Goal: Transaction & Acquisition: Purchase product/service

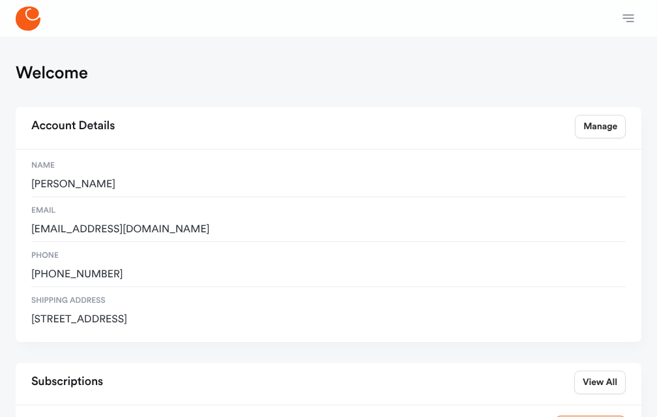
click at [0, 0] on link "Subscriptions" at bounding box center [0, 0] width 0 height 0
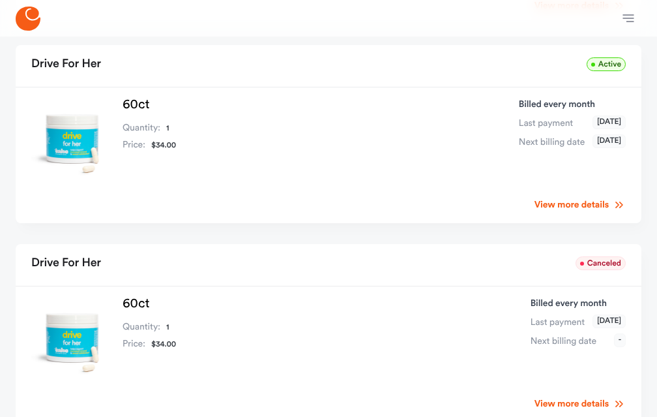
scroll to position [332, 0]
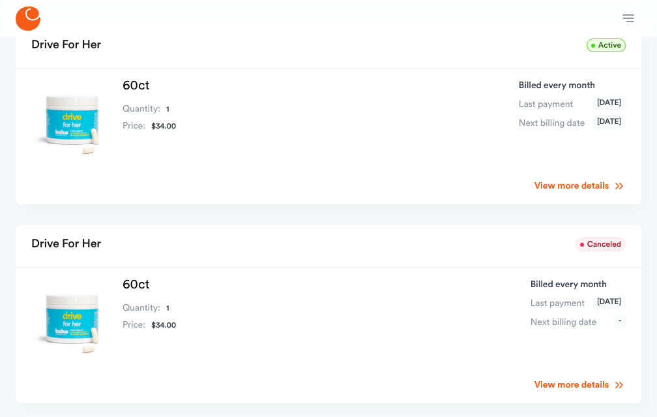
click at [546, 179] on link "View more details" at bounding box center [580, 185] width 91 height 13
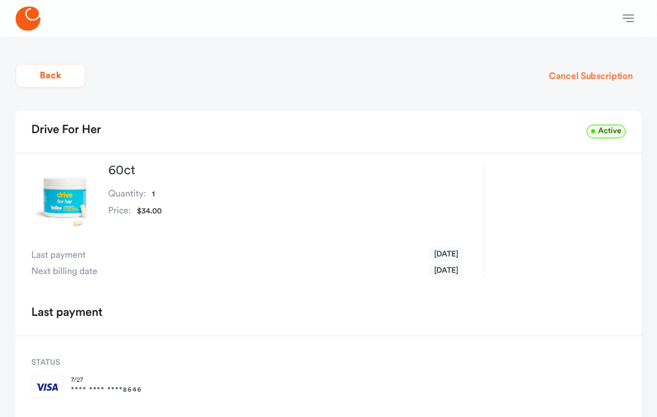
click at [580, 82] on button "Cancel Subscription" at bounding box center [590, 76] width 101 height 23
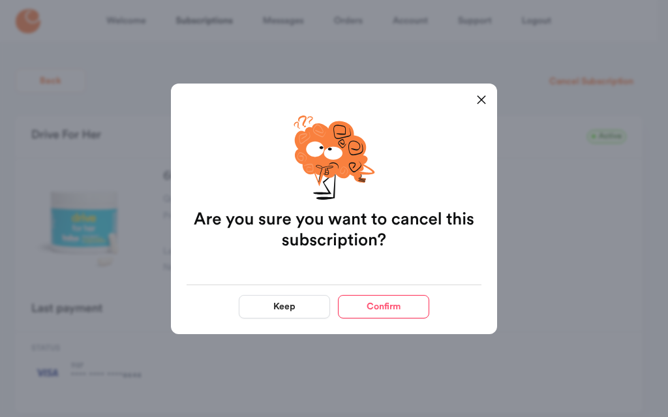
click at [403, 304] on button "Confirm" at bounding box center [383, 306] width 91 height 23
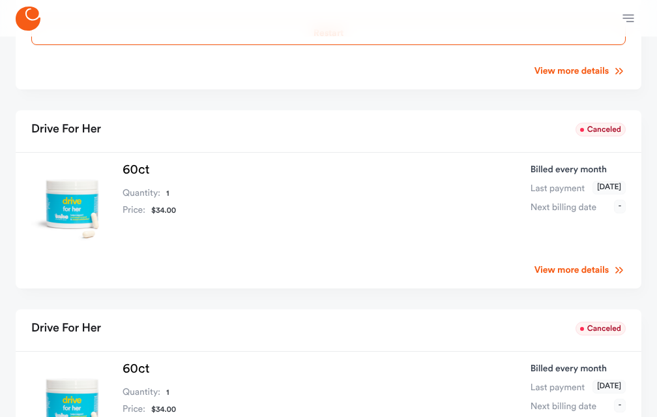
scroll to position [213, 0]
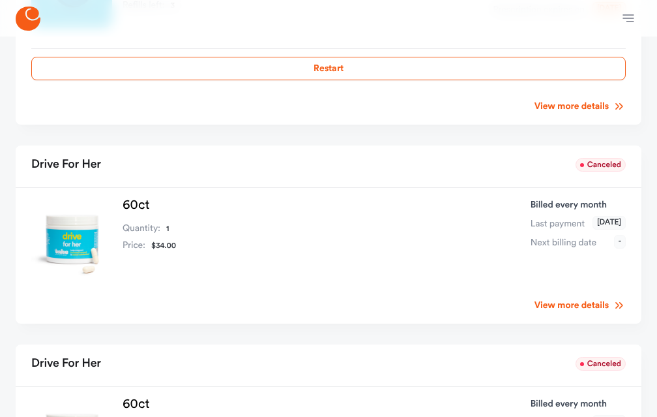
click at [570, 299] on link "View more details" at bounding box center [580, 305] width 91 height 13
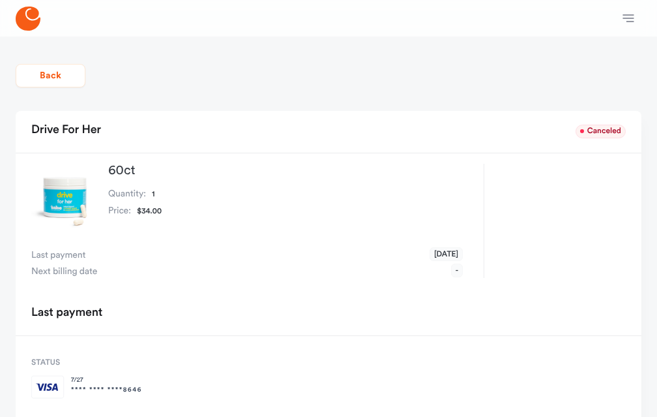
click at [0, 0] on link "Orders" at bounding box center [0, 0] width 0 height 0
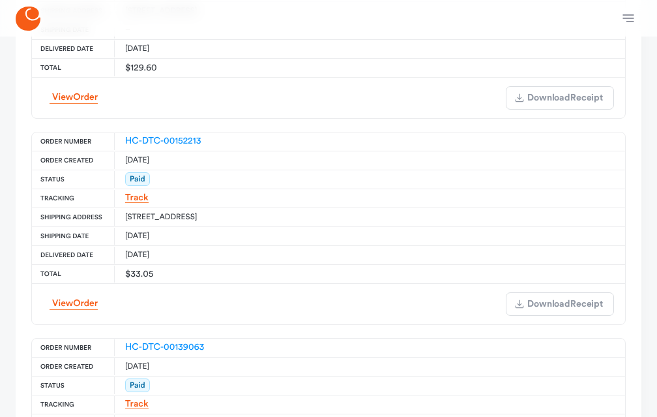
scroll to position [266, 0]
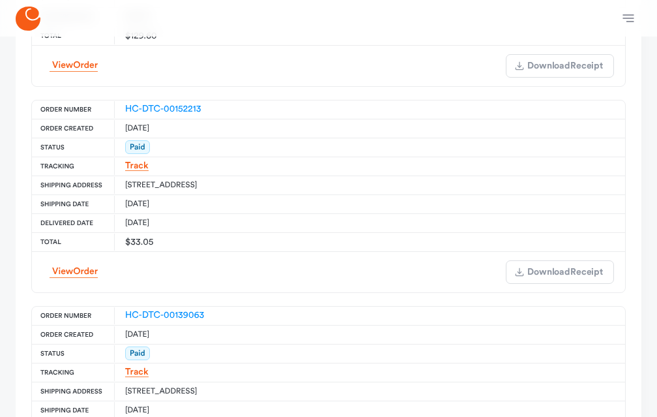
click at [70, 269] on div "View Order Download Receipt" at bounding box center [329, 271] width 592 height 39
click at [70, 275] on link "View Order" at bounding box center [74, 271] width 48 height 12
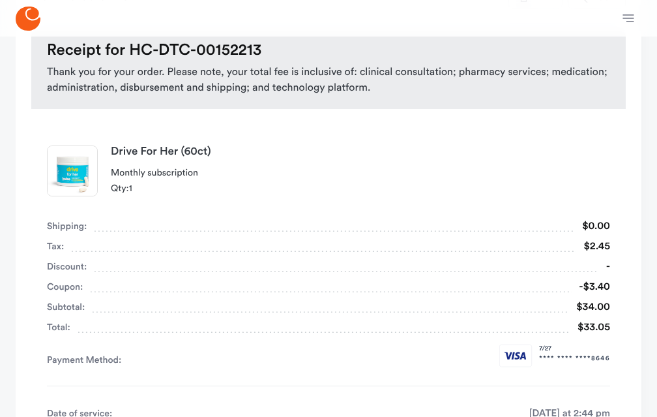
scroll to position [133, 0]
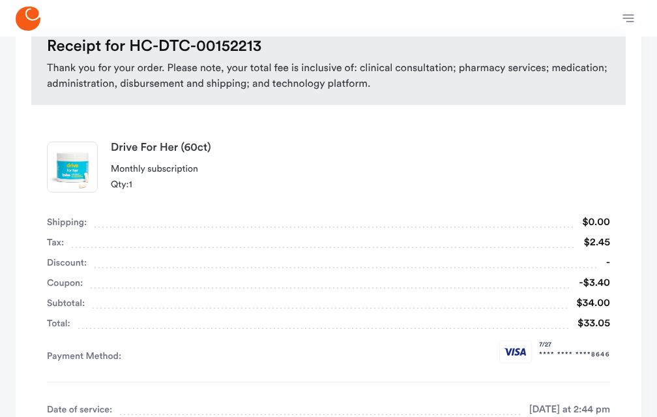
click at [72, 166] on img at bounding box center [73, 167] width 50 height 50
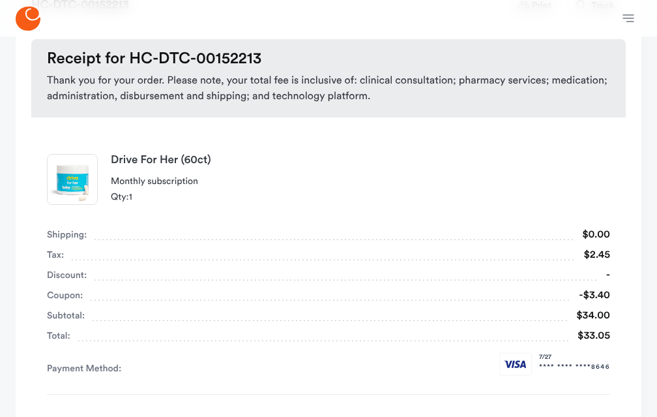
scroll to position [0, 0]
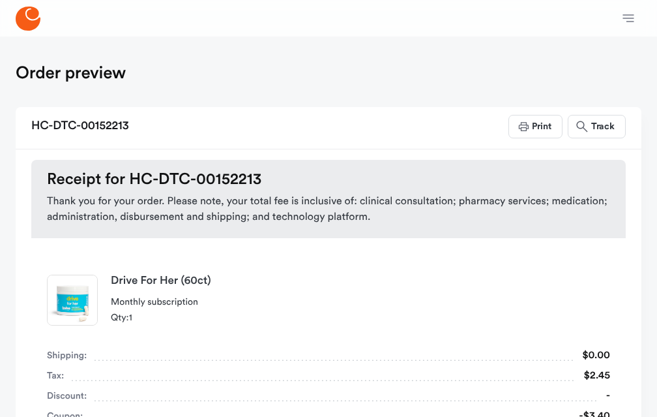
click at [0, 0] on link "Welcome" at bounding box center [0, 0] width 0 height 0
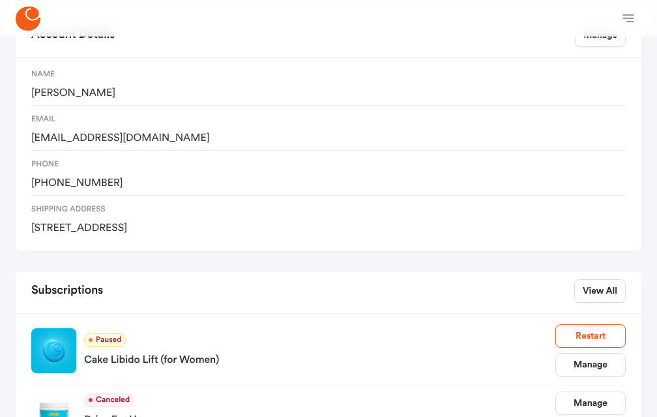
scroll to position [133, 0]
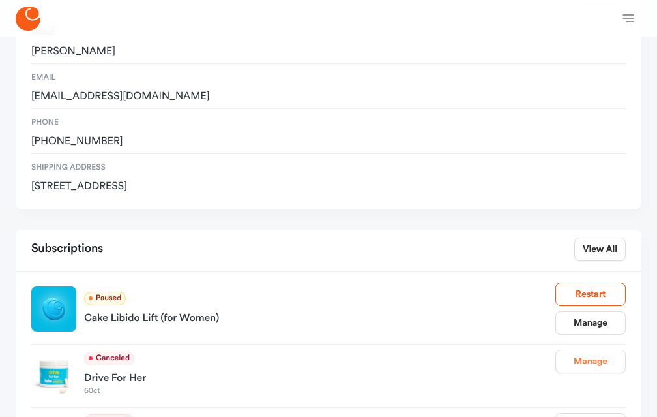
click at [590, 349] on link "Manage" at bounding box center [590, 360] width 70 height 23
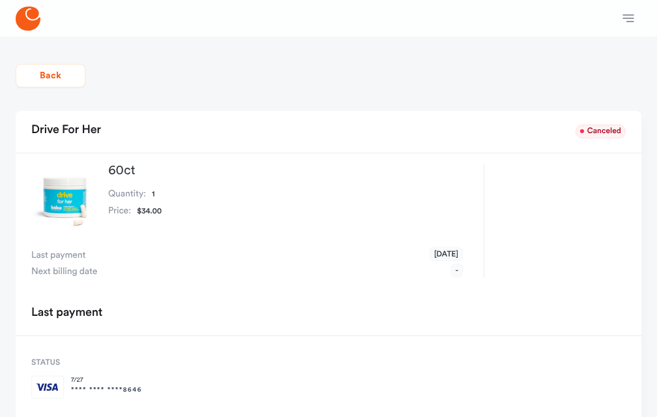
scroll to position [48, 0]
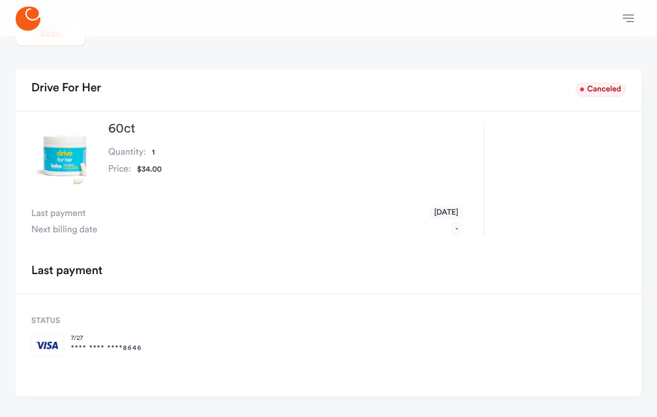
drag, startPoint x: 69, startPoint y: 174, endPoint x: 204, endPoint y: 131, distance: 141.6
click at [72, 174] on img at bounding box center [64, 155] width 66 height 66
click at [170, 127] on h3 "60ct" at bounding box center [285, 128] width 355 height 13
click at [178, 128] on h3 "60ct" at bounding box center [285, 128] width 355 height 13
click at [74, 181] on img at bounding box center [64, 155] width 66 height 66
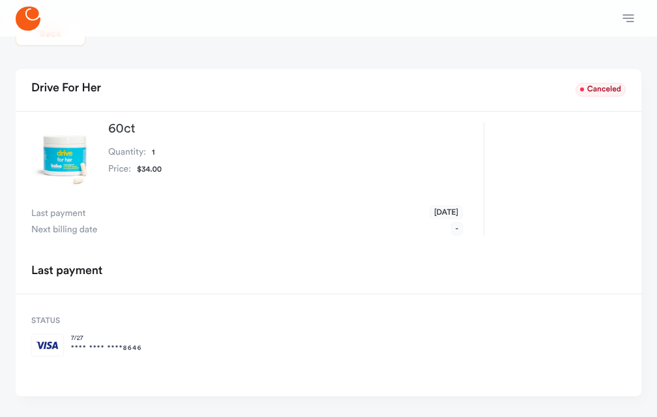
click at [97, 223] on span "Next billing date" at bounding box center [64, 229] width 66 height 13
click at [85, 207] on span "Last payment" at bounding box center [58, 213] width 54 height 13
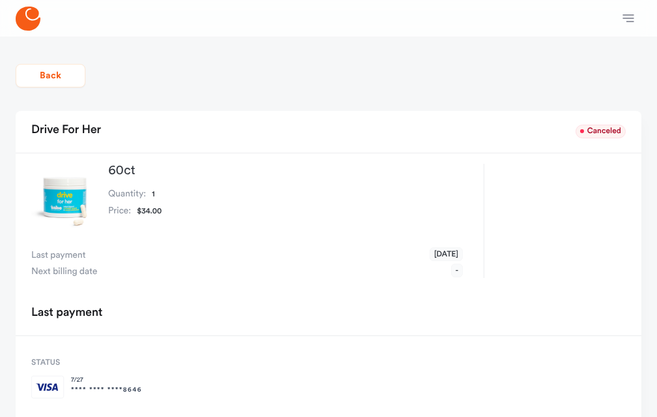
click at [83, 113] on main "Back Drive for her Canceled 60ct Quantity: 1 Price: $34.00 Last payment Sep 17,…" at bounding box center [328, 248] width 657 height 422
click at [0, 0] on link "Orders" at bounding box center [0, 0] width 0 height 0
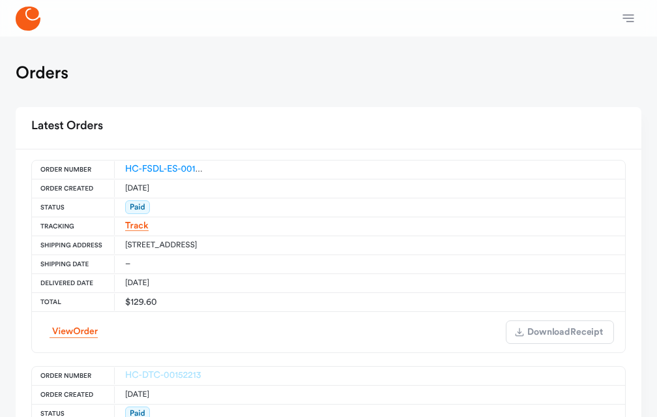
click at [146, 379] on link "HC-DTC-00152213" at bounding box center [163, 374] width 76 height 9
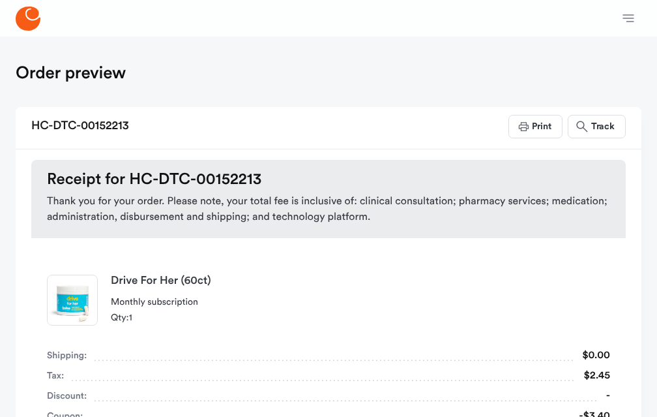
click at [123, 296] on div "Drive for her (60ct) Monthly subscription Qty: 1" at bounding box center [360, 300] width 499 height 50
click at [33, 18] on icon at bounding box center [28, 19] width 25 height 24
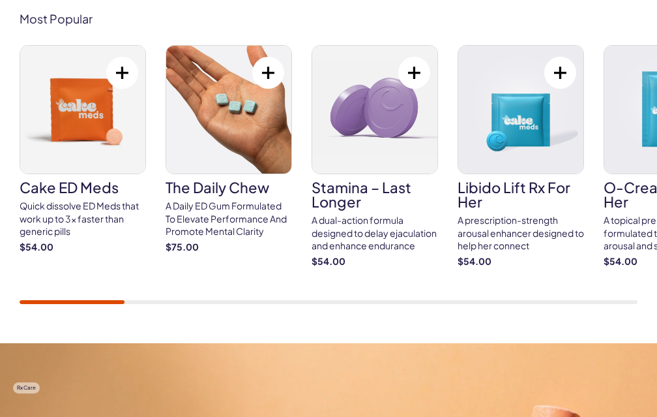
scroll to position [665, 0]
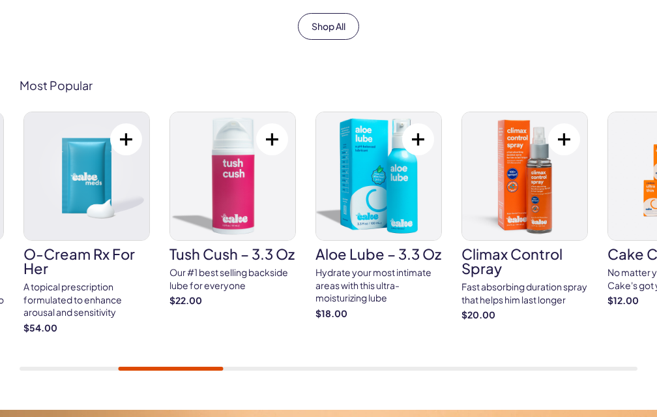
click at [40, 306] on link "O-Cream Rx for Her A topical prescription formulated to enhance arousal and sen…" at bounding box center [86, 222] width 126 height 222
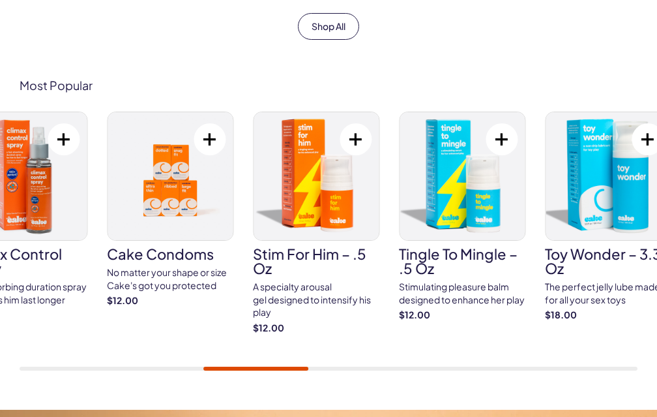
click at [0, 261] on link "Climax Control Spray Fast absorbing duration spray that helps him last longer $…" at bounding box center [24, 216] width 126 height 210
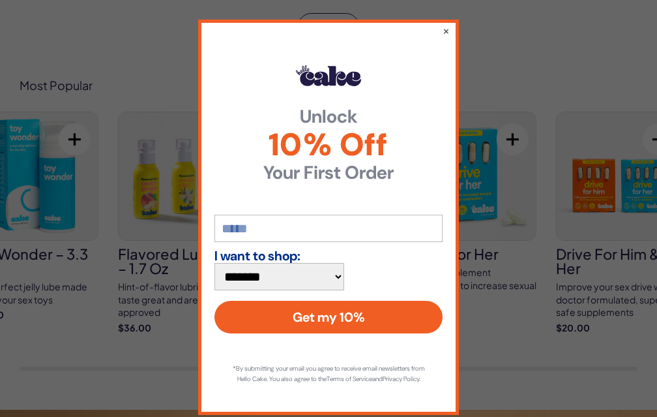
click at [452, 220] on div "**********" at bounding box center [328, 217] width 261 height 395
click at [442, 35] on button "×" at bounding box center [446, 31] width 8 height 16
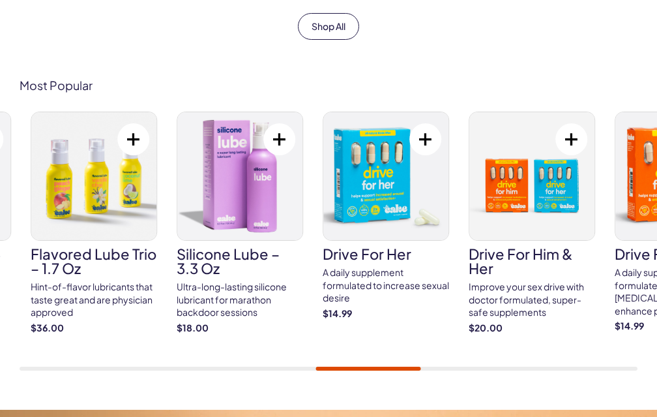
click at [376, 162] on img at bounding box center [385, 176] width 125 height 128
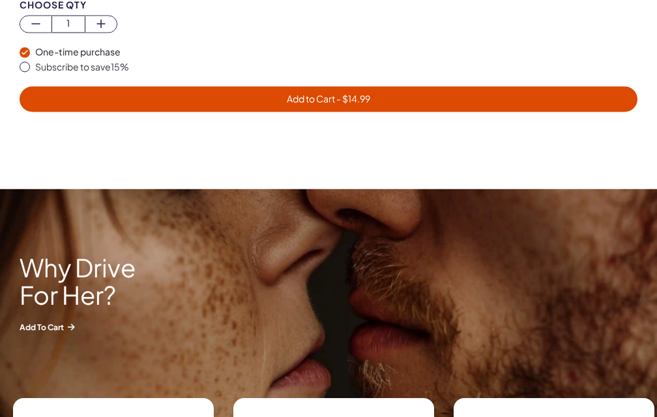
scroll to position [864, 0]
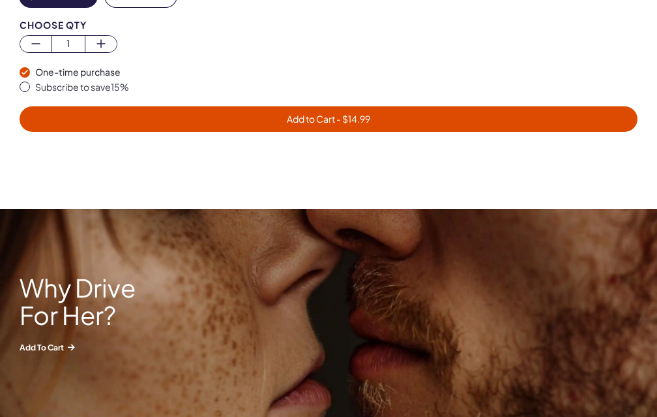
click at [36, 87] on div "Subscribe to save 15 %" at bounding box center [336, 87] width 602 height 13
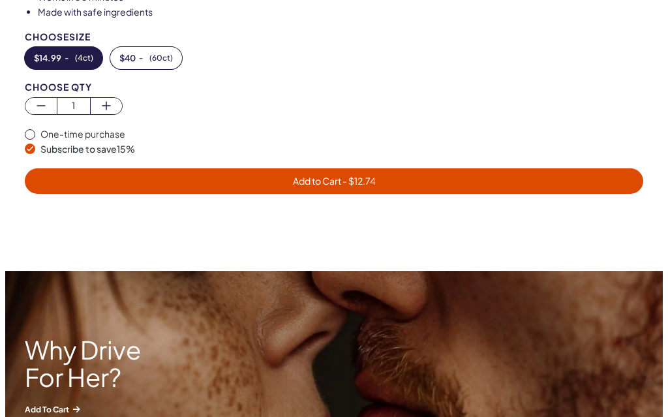
scroll to position [798, 0]
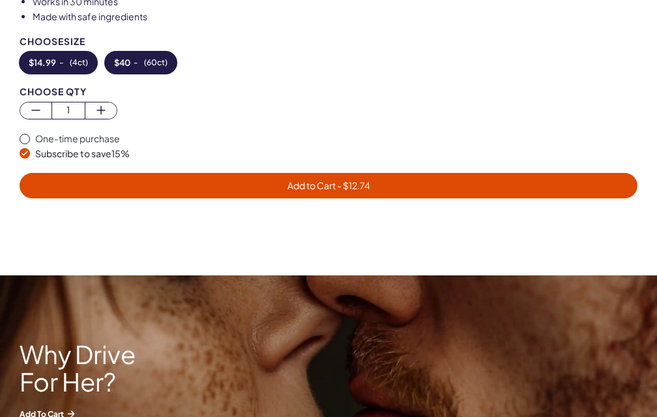
click at [124, 70] on button "$ 40 - ( 60ct )" at bounding box center [141, 63] width 72 height 22
click at [279, 188] on span "Add to Cart - $ 34" at bounding box center [328, 185] width 602 height 15
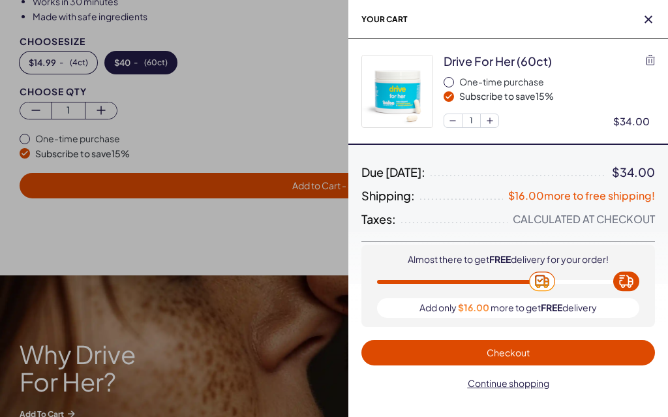
click at [520, 346] on span "Checkout" at bounding box center [508, 352] width 278 height 15
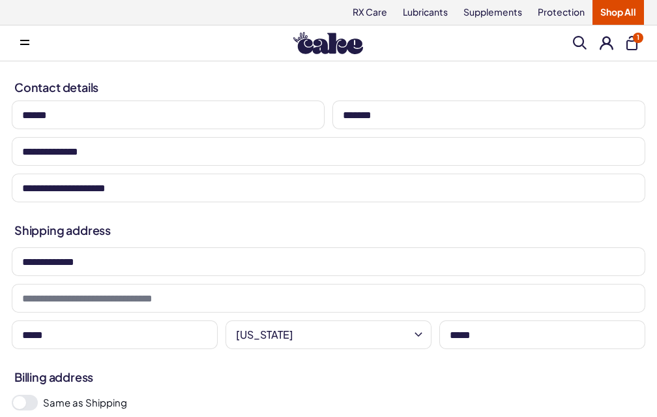
select select "**"
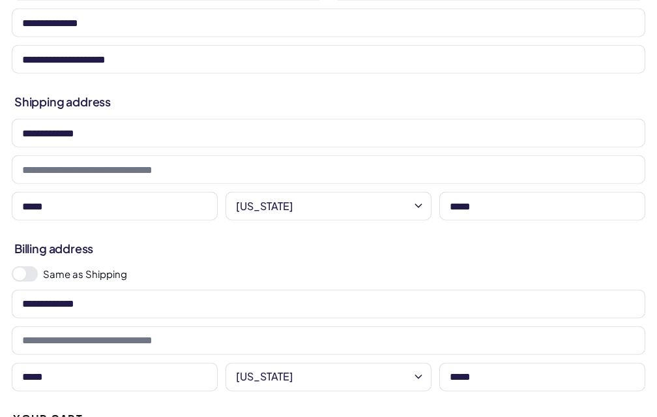
scroll to position [133, 0]
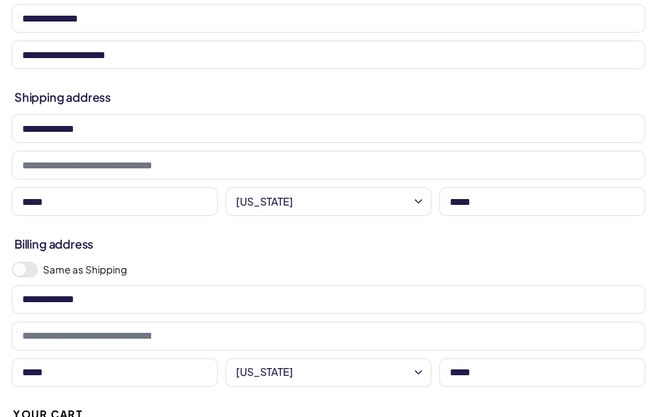
drag, startPoint x: 477, startPoint y: 282, endPoint x: 480, endPoint y: 291, distance: 9.7
click at [0, 0] on span "Continue to checkout" at bounding box center [0, 0] width 0 height 0
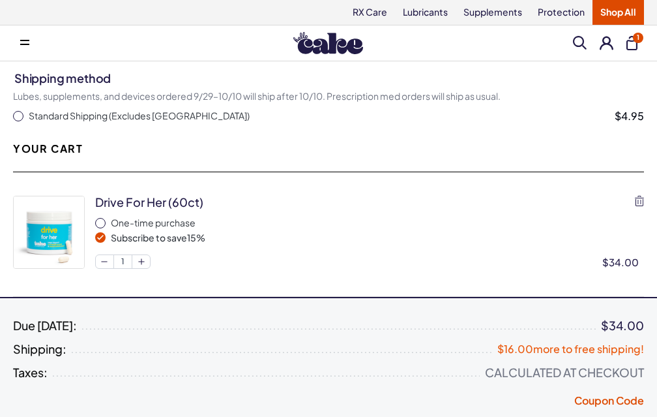
click at [183, 123] on span "Standard Shipping (Excludes Canada)" at bounding box center [139, 116] width 221 height 13
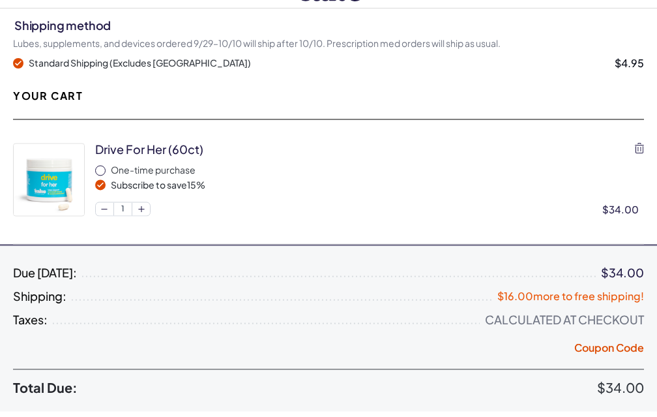
scroll to position [66, 0]
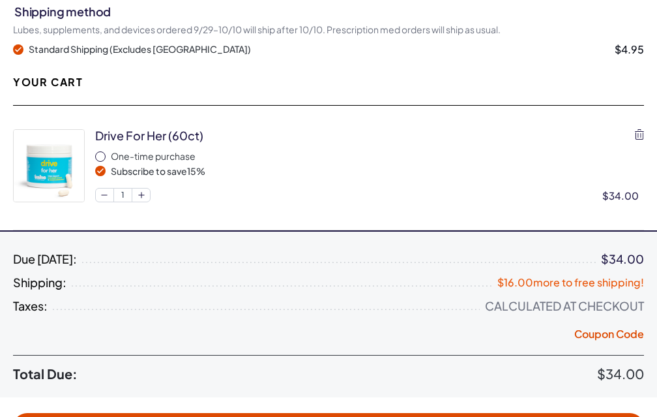
click at [0, 0] on span "Continue to payment" at bounding box center [0, 0] width 0 height 0
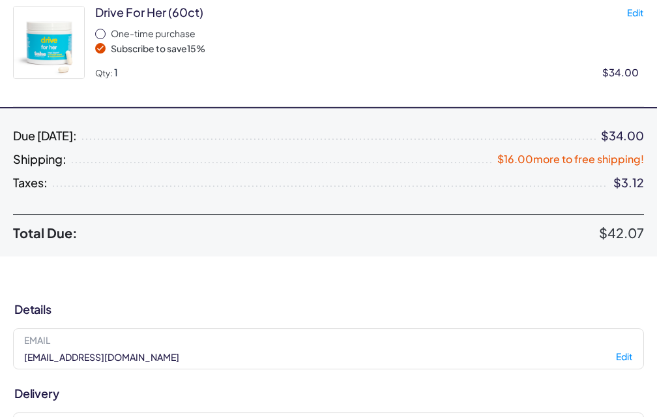
scroll to position [199, 0]
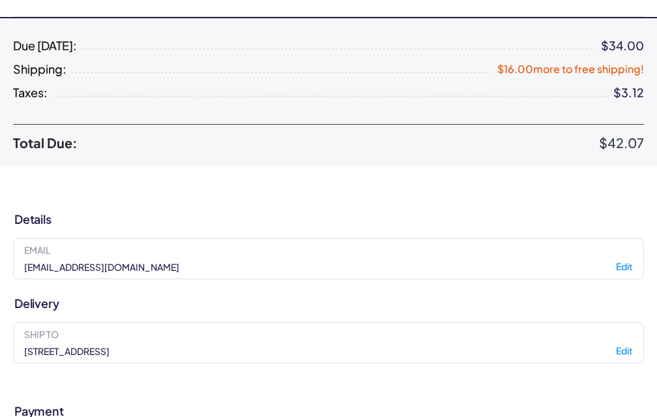
click at [0, 0] on span "Pay Now" at bounding box center [0, 0] width 0 height 0
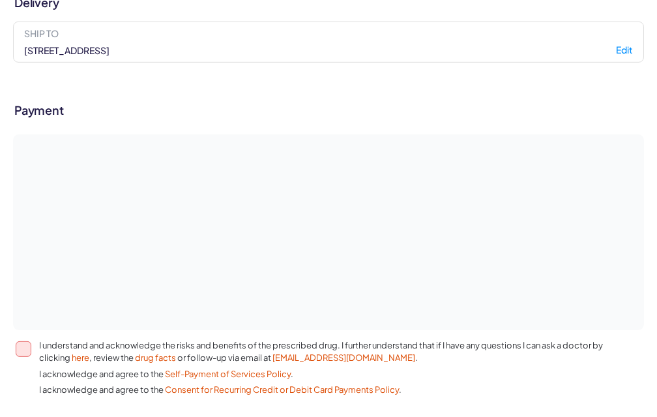
scroll to position [502, 0]
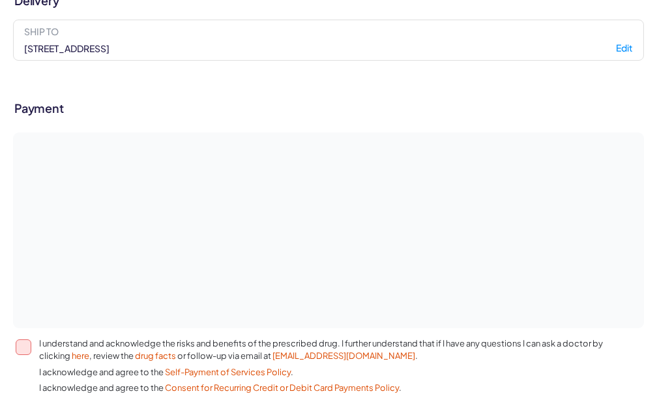
drag, startPoint x: 42, startPoint y: 58, endPoint x: 49, endPoint y: 58, distance: 7.2
click at [31, 339] on button "I understand and acknowledge the risks and benefits of the prescribed drug. I f…" at bounding box center [24, 347] width 16 height 16
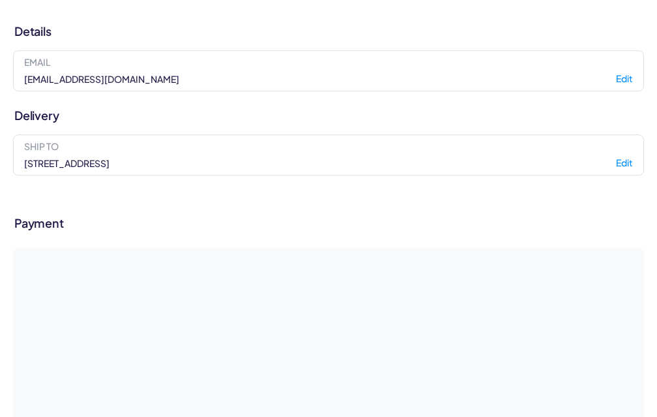
scroll to position [369, 0]
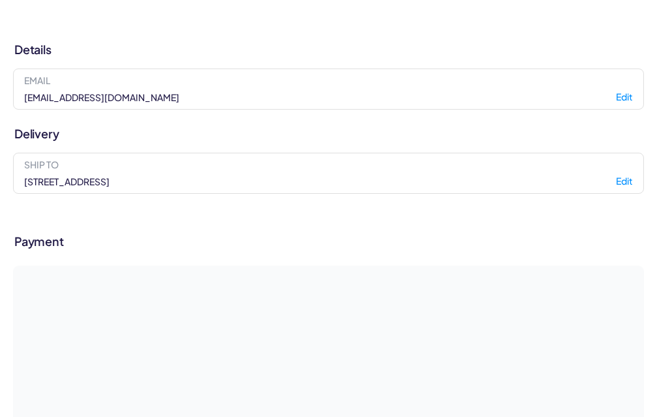
click at [0, 0] on span "Pay Now" at bounding box center [0, 0] width 0 height 0
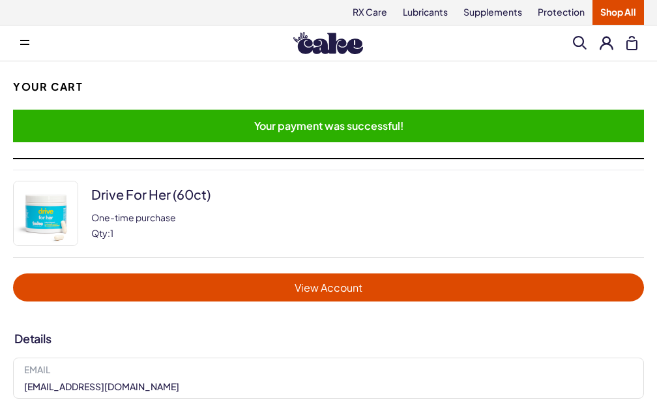
click at [494, 293] on link "View Account" at bounding box center [328, 287] width 631 height 28
